Goal: Check status: Check status

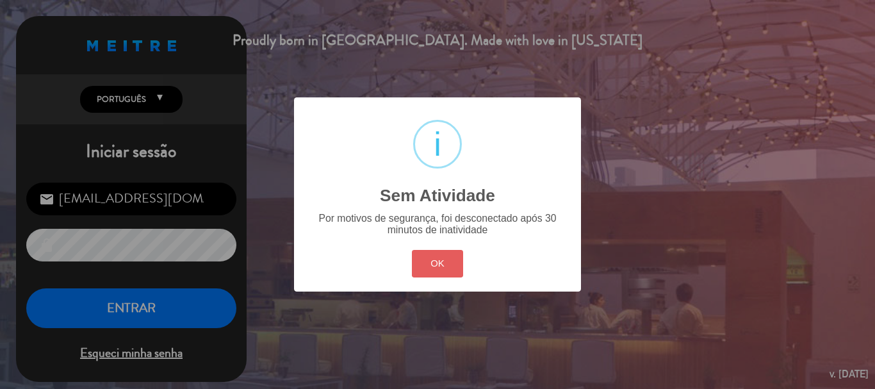
click at [438, 269] on button "OK" at bounding box center [438, 264] width 52 height 28
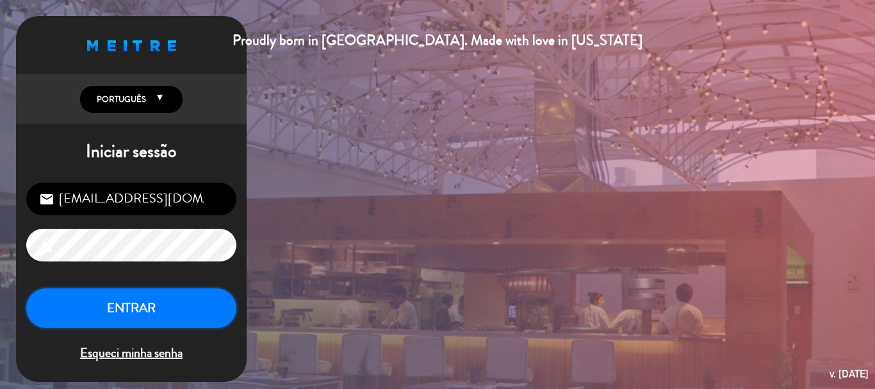
click at [53, 296] on button "ENTRAR" at bounding box center [131, 308] width 210 height 40
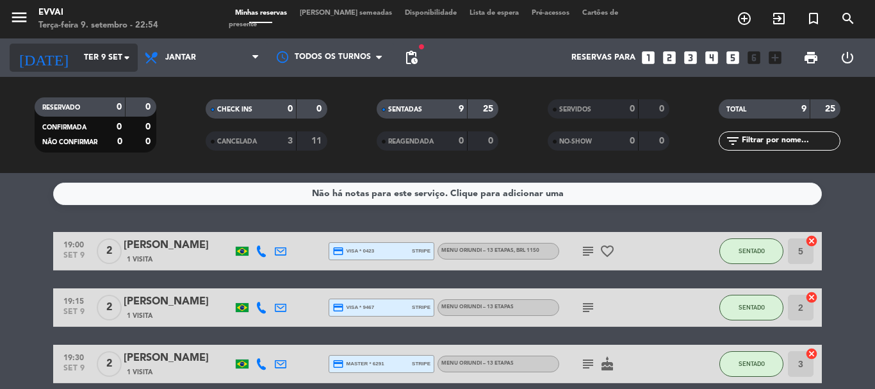
click at [112, 56] on input "Ter 9 set" at bounding box center [132, 58] width 108 height 22
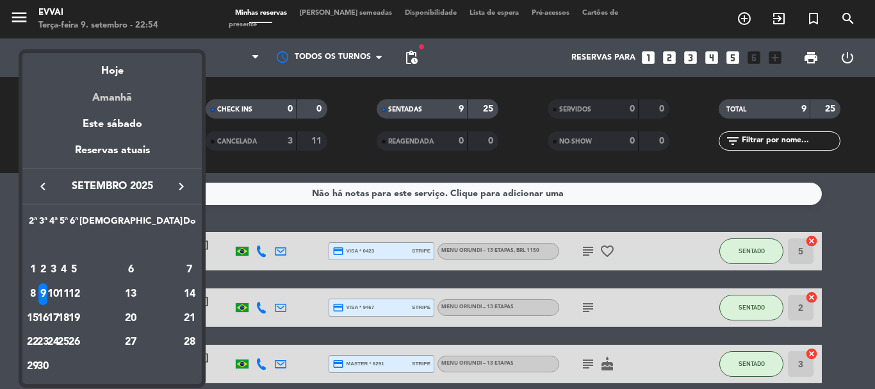
click at [143, 97] on div "Amanhã" at bounding box center [111, 93] width 179 height 26
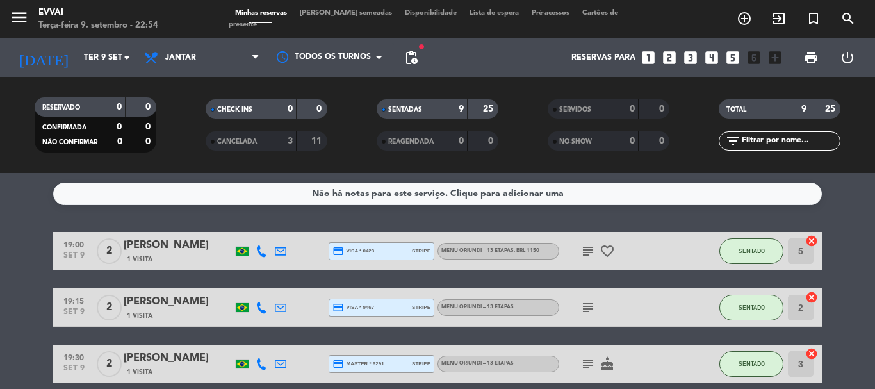
type input "Qua 10 set"
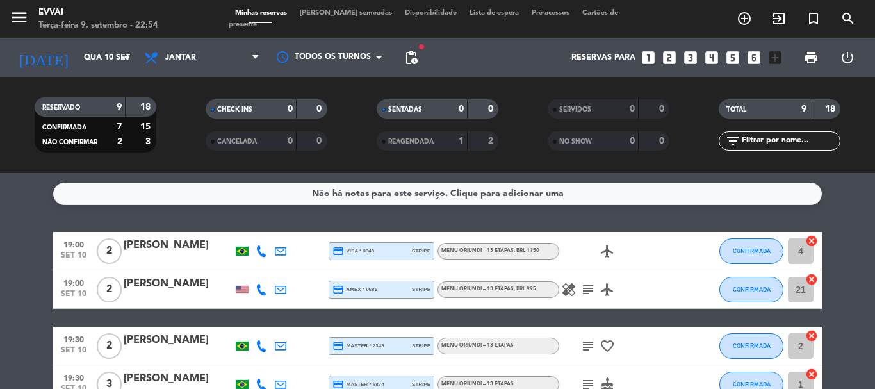
click at [178, 281] on div "[PERSON_NAME]" at bounding box center [178, 283] width 109 height 17
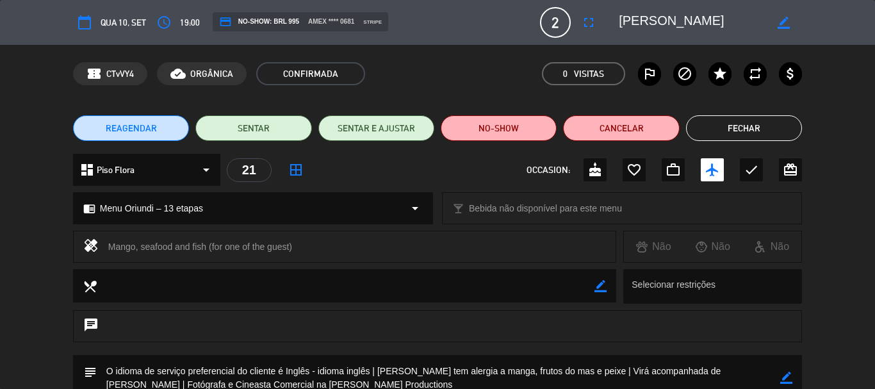
scroll to position [128, 0]
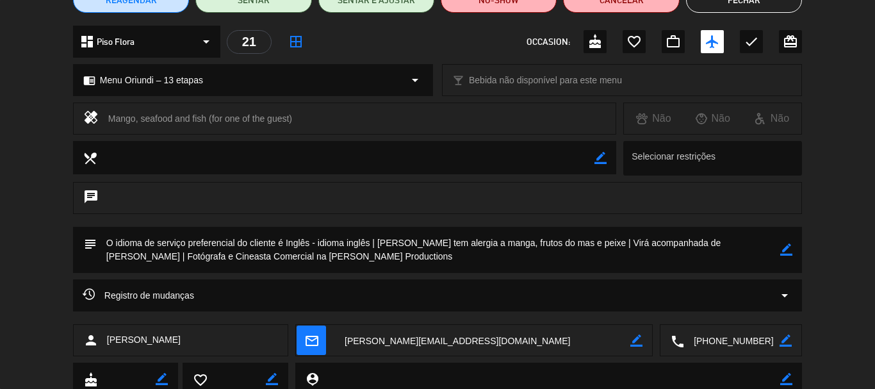
click at [471, 240] on textarea at bounding box center [439, 250] width 684 height 46
click at [291, 195] on div "chat" at bounding box center [437, 198] width 729 height 32
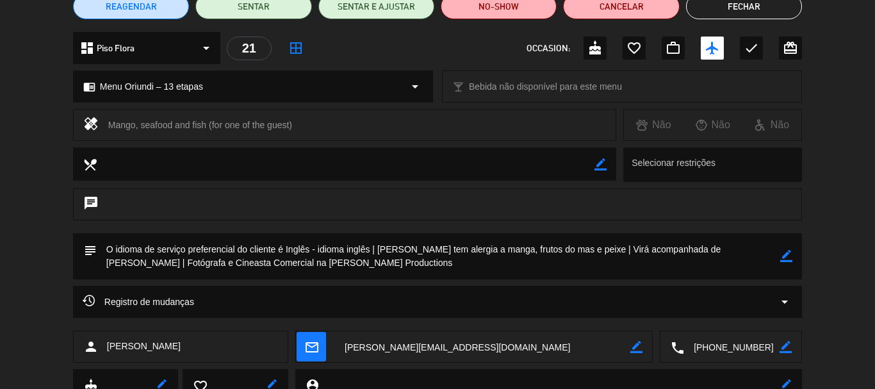
scroll to position [45, 0]
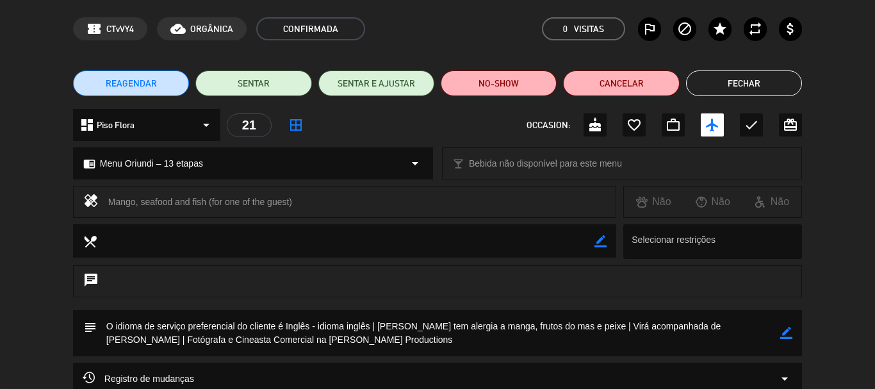
click at [755, 83] on button "Fechar" at bounding box center [744, 83] width 116 height 26
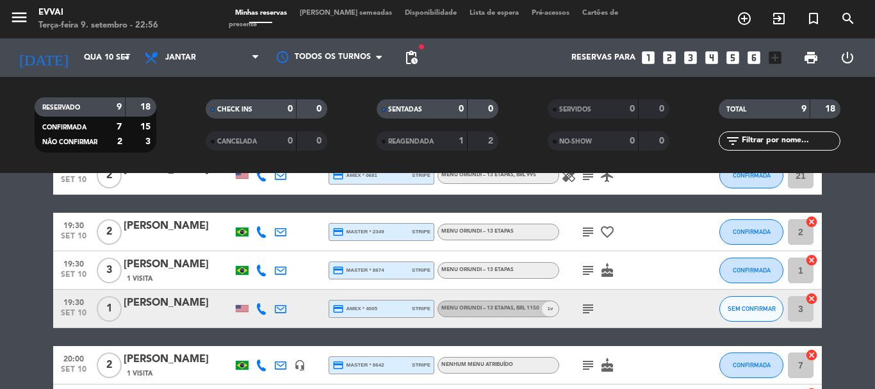
scroll to position [128, 0]
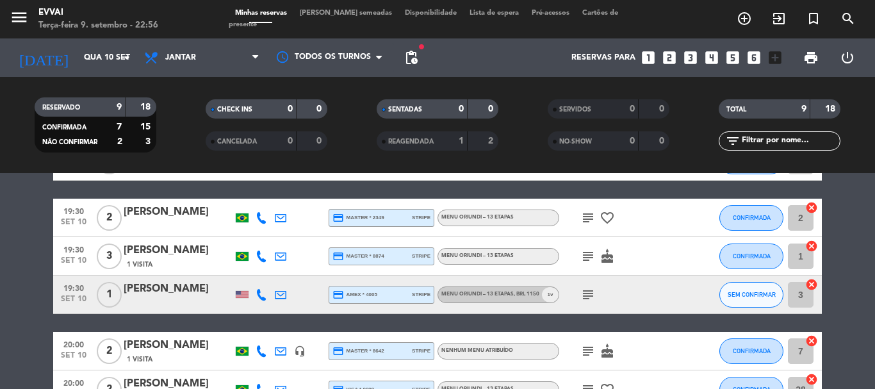
click at [587, 217] on icon "subject" at bounding box center [587, 217] width 15 height 15
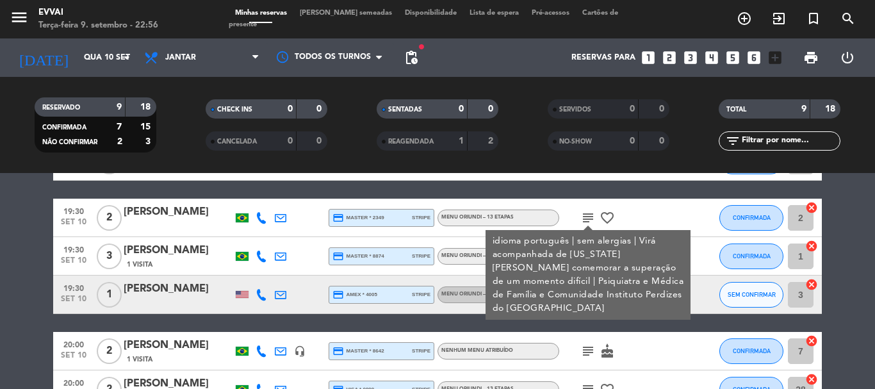
click at [591, 220] on icon "subject" at bounding box center [587, 217] width 15 height 15
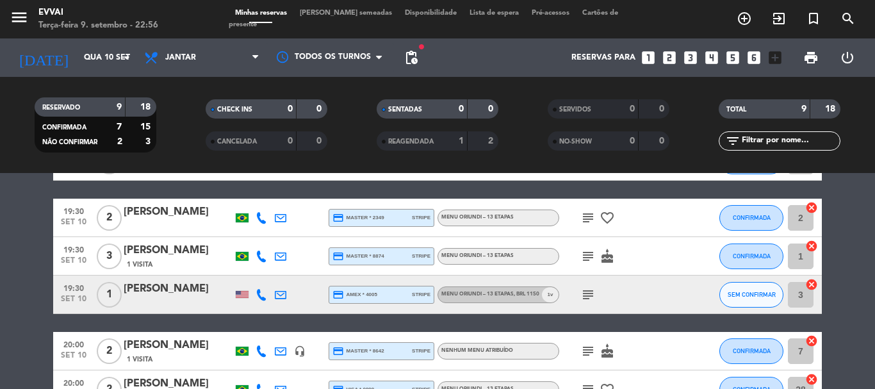
click at [593, 256] on icon "subject" at bounding box center [587, 256] width 15 height 15
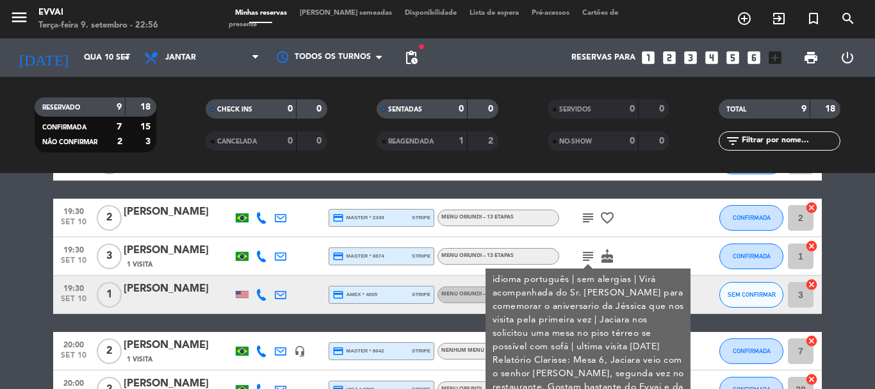
click at [593, 256] on icon "subject" at bounding box center [587, 256] width 15 height 15
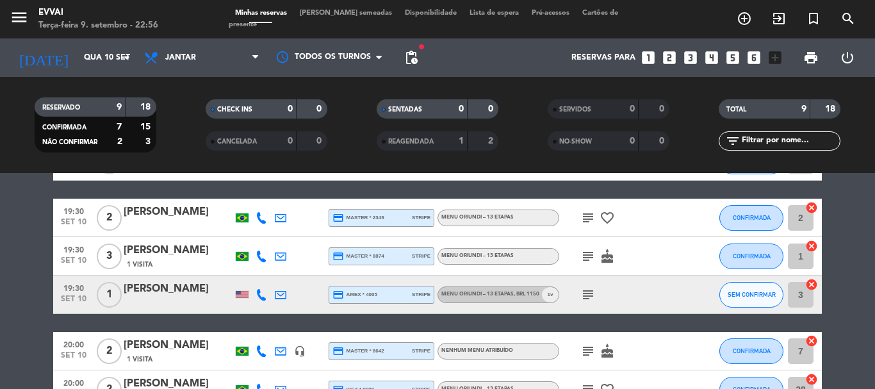
click at [587, 288] on icon "subject" at bounding box center [587, 294] width 15 height 15
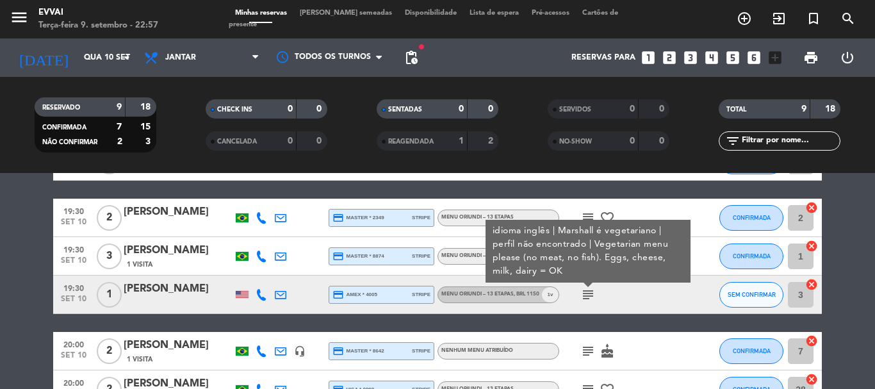
click at [589, 350] on icon "subject" at bounding box center [587, 350] width 15 height 15
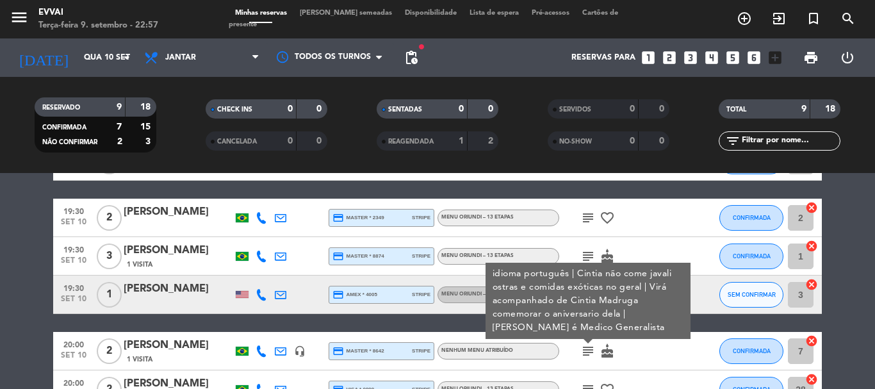
click at [172, 349] on div "[PERSON_NAME]" at bounding box center [178, 345] width 109 height 17
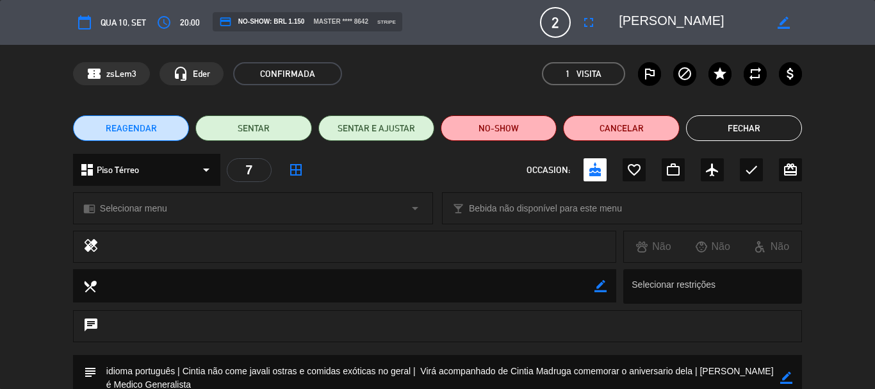
click at [739, 128] on button "Fechar" at bounding box center [744, 128] width 116 height 26
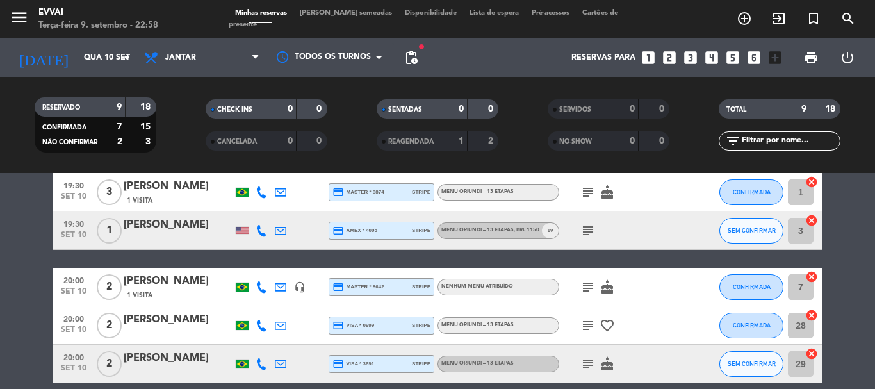
scroll to position [256, 0]
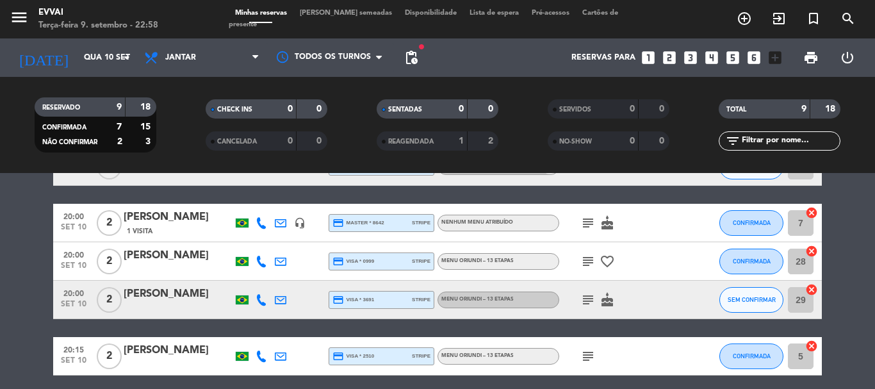
click at [297, 222] on icon "headset_mic" at bounding box center [300, 223] width 12 height 12
click at [76, 218] on span "20:00" at bounding box center [74, 215] width 32 height 15
click at [581, 261] on icon "subject" at bounding box center [587, 261] width 15 height 15
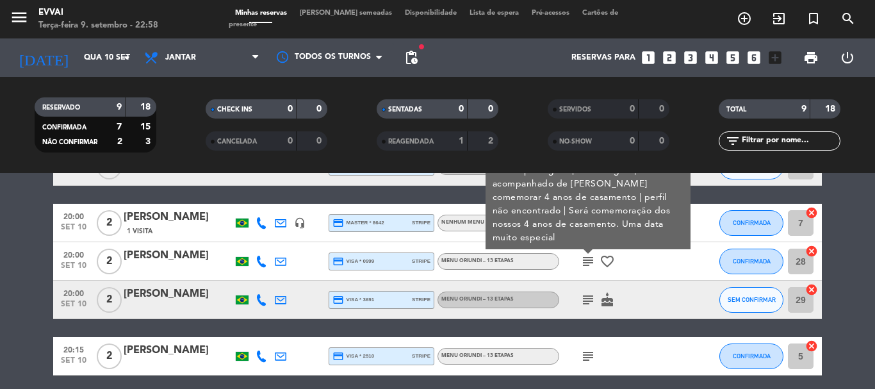
click at [589, 298] on icon "subject" at bounding box center [587, 299] width 15 height 15
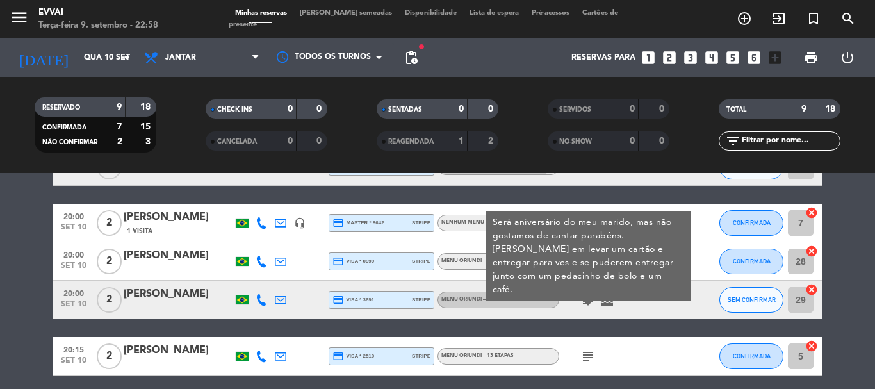
click at [589, 298] on icon "subject" at bounding box center [587, 299] width 15 height 15
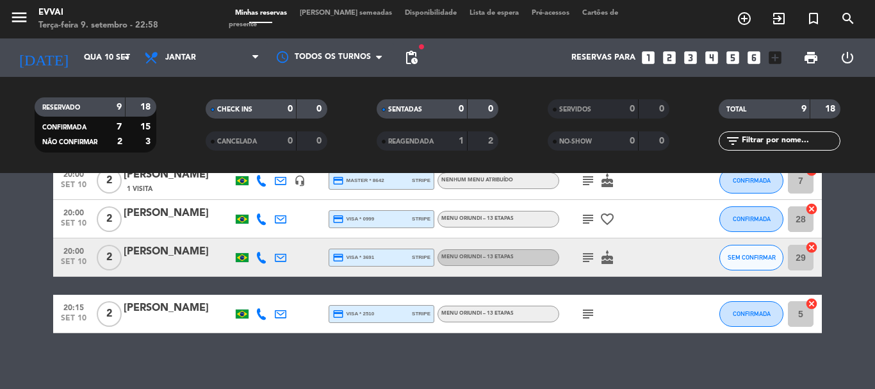
scroll to position [307, 0]
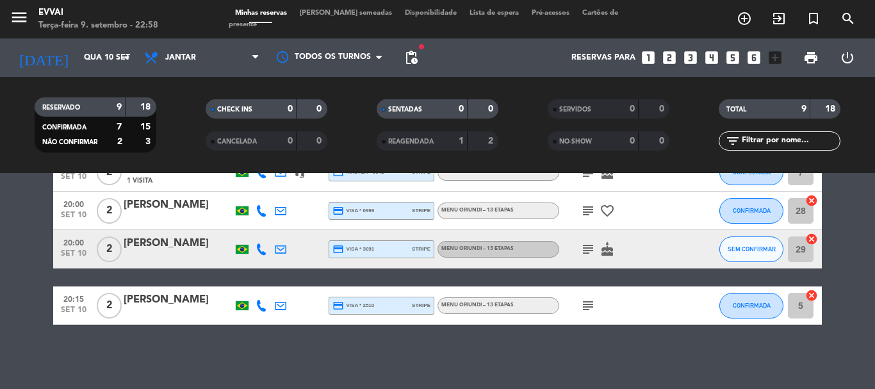
click at [588, 304] on icon "subject" at bounding box center [587, 305] width 15 height 15
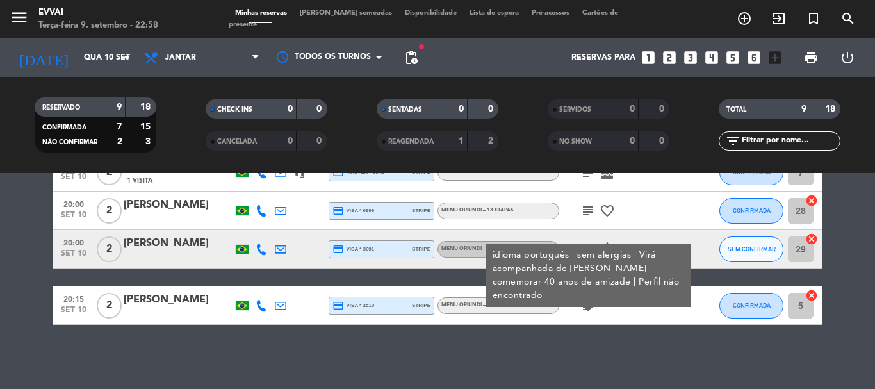
click at [588, 304] on icon "subject" at bounding box center [587, 305] width 15 height 15
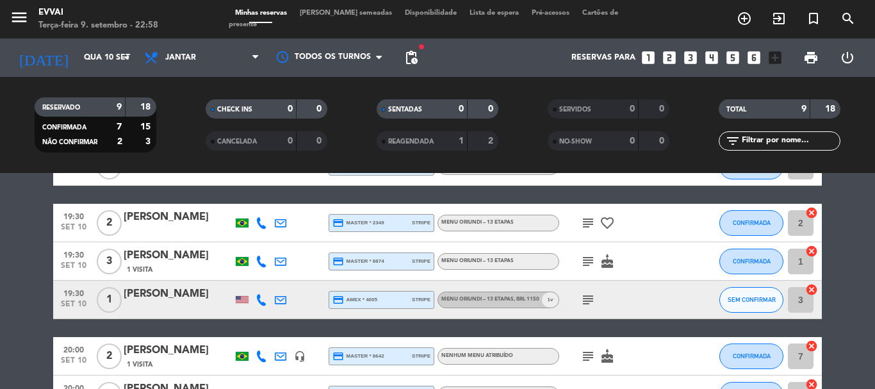
scroll to position [128, 0]
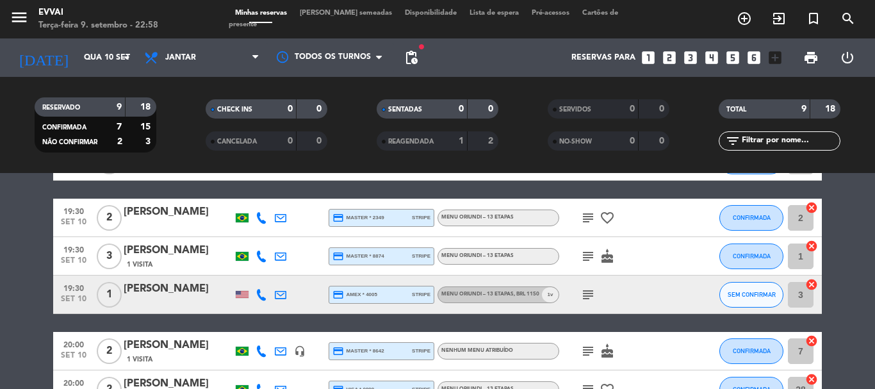
click at [591, 260] on icon "subject" at bounding box center [587, 256] width 15 height 15
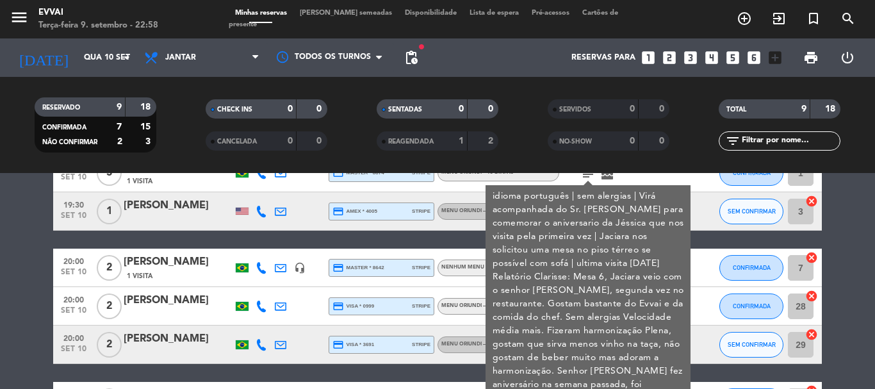
scroll to position [147, 0]
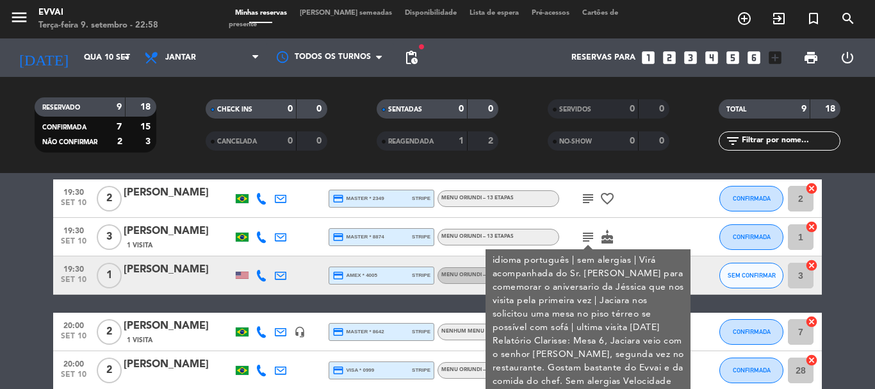
click at [663, 236] on div "subject idioma português | sem alergias | Virá acompanhada do Sr. [PERSON_NAME]…" at bounding box center [616, 237] width 115 height 38
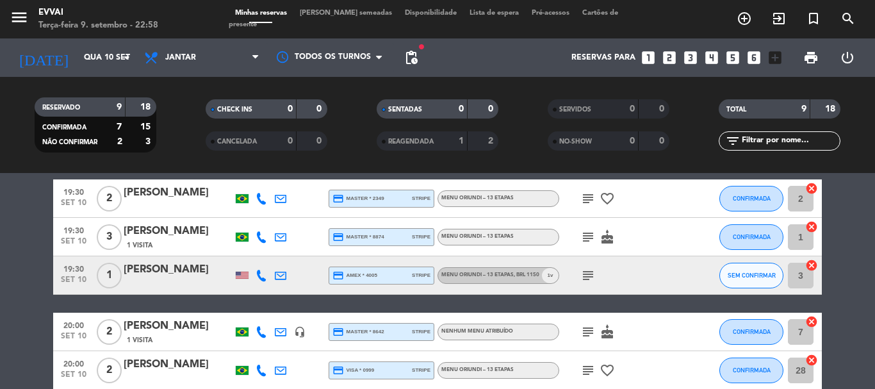
click at [154, 229] on div "[PERSON_NAME]" at bounding box center [178, 231] width 109 height 17
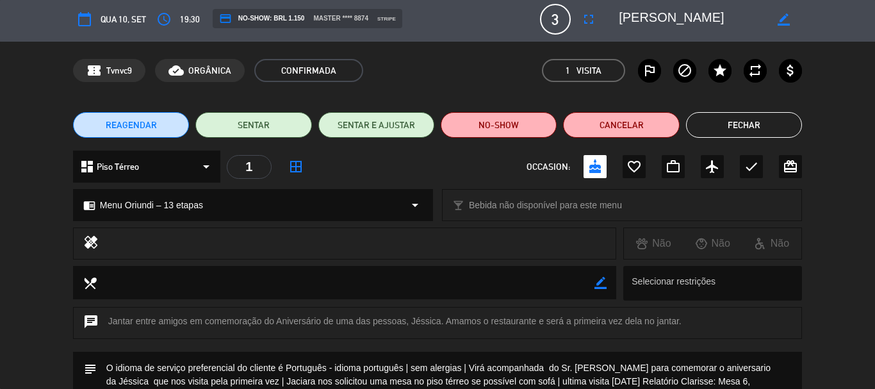
scroll to position [0, 0]
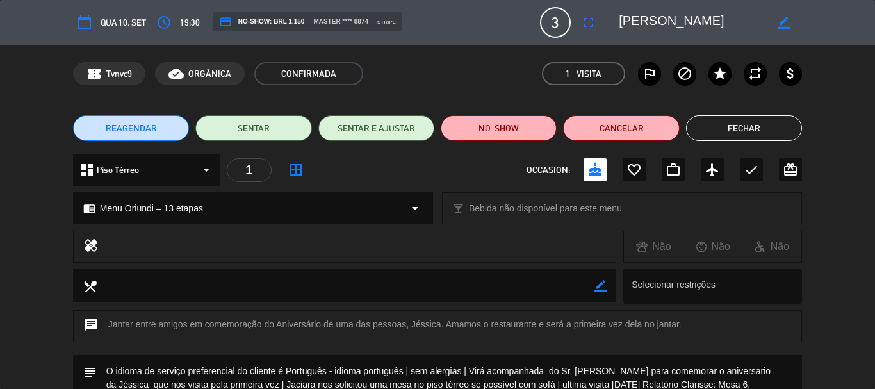
click at [725, 129] on button "Fechar" at bounding box center [744, 128] width 116 height 26
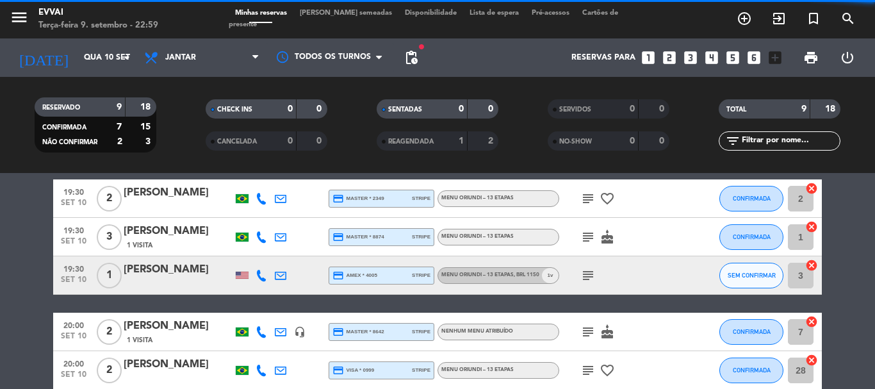
scroll to position [211, 0]
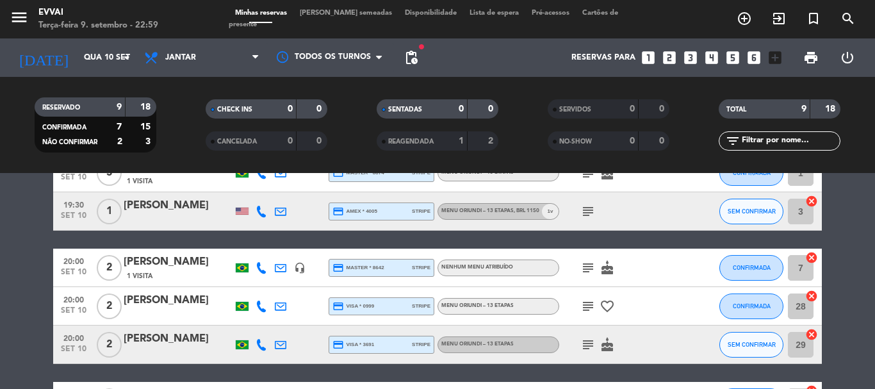
click at [153, 258] on div "[PERSON_NAME]" at bounding box center [178, 262] width 109 height 17
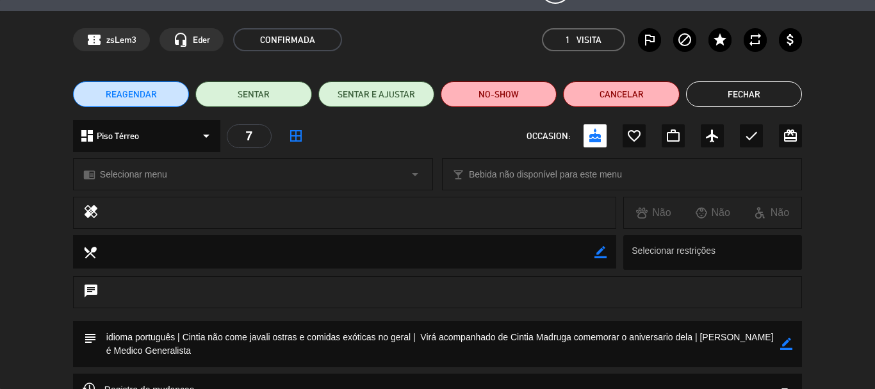
scroll to position [0, 0]
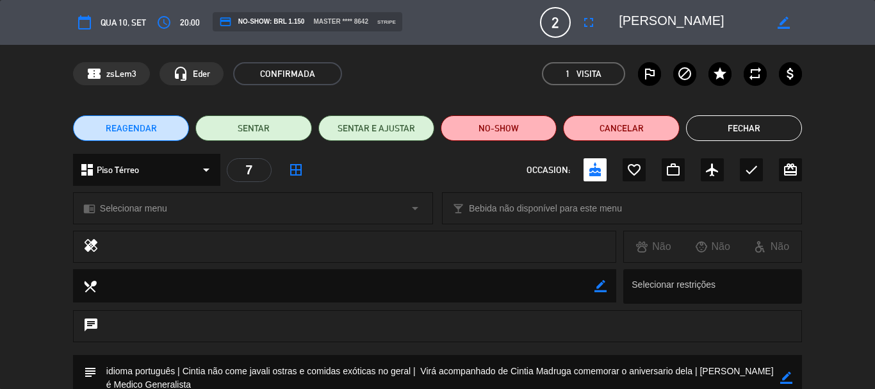
click at [717, 124] on button "Fechar" at bounding box center [744, 128] width 116 height 26
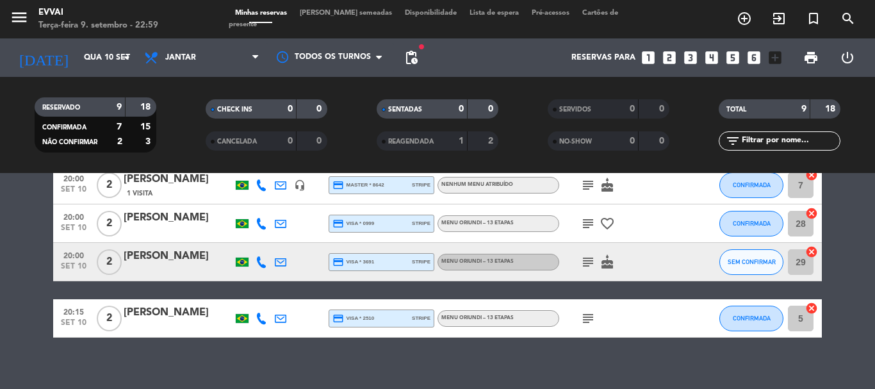
scroll to position [307, 0]
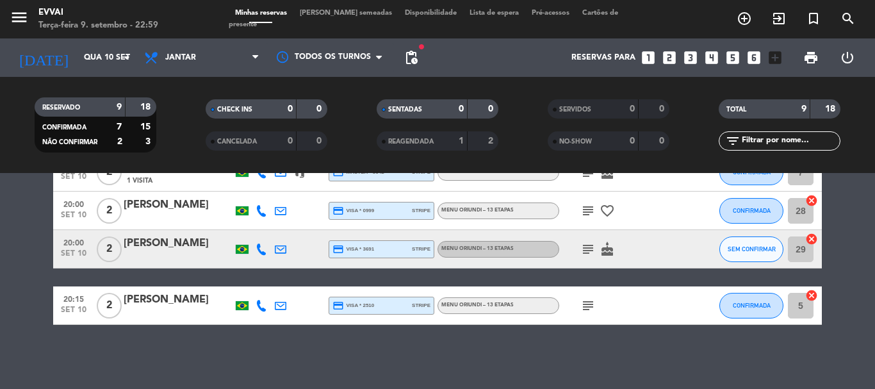
click at [158, 247] on div "[PERSON_NAME]" at bounding box center [178, 243] width 109 height 17
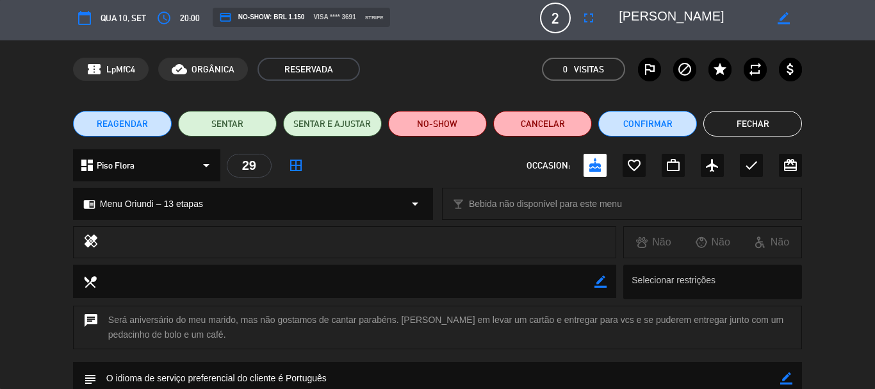
scroll to position [0, 0]
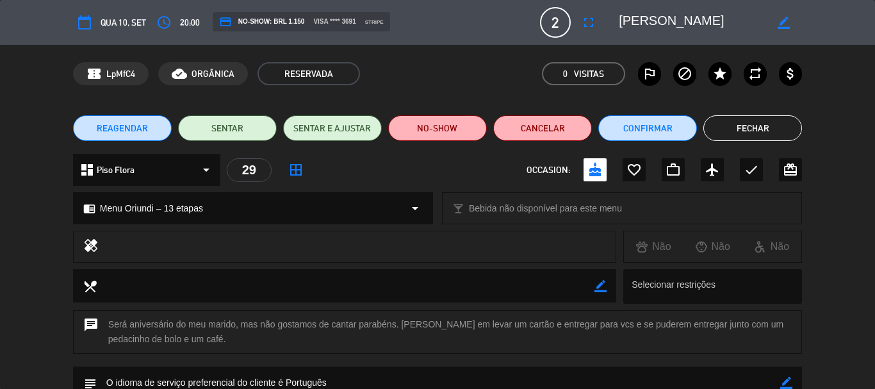
click at [722, 127] on button "Fechar" at bounding box center [752, 128] width 99 height 26
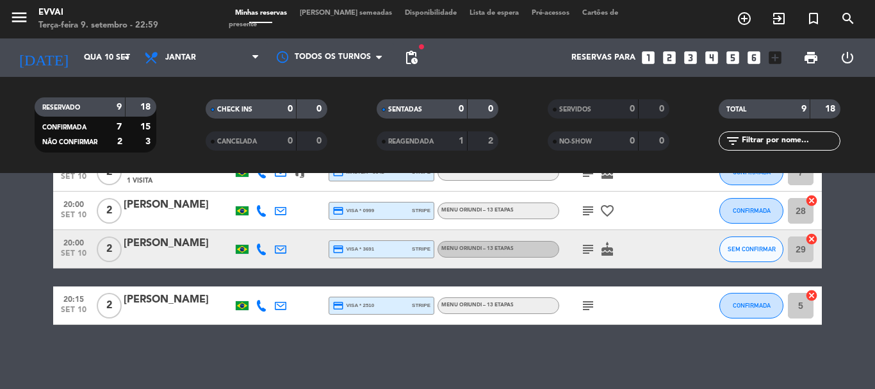
click at [401, 354] on div "Não há notas para este serviço. Clique para adicionar uma 19:00 [DATE] 2 [PERSO…" at bounding box center [437, 281] width 875 height 216
